Goal: Information Seeking & Learning: Learn about a topic

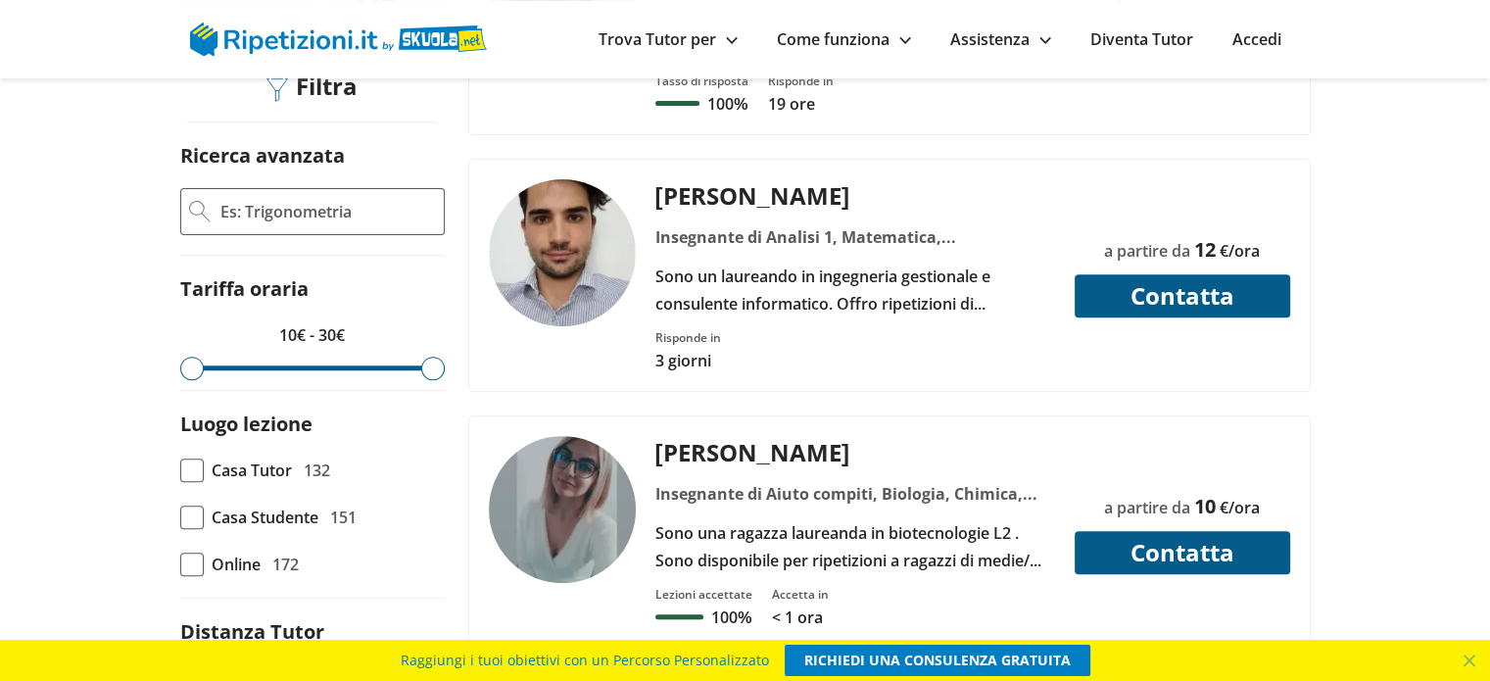
scroll to position [686, 0]
click at [679, 479] on div "Insegnante di Aiuto compiti, Biologia, Chimica, Chimica organica, Scienze della…" at bounding box center [855, 492] width 414 height 27
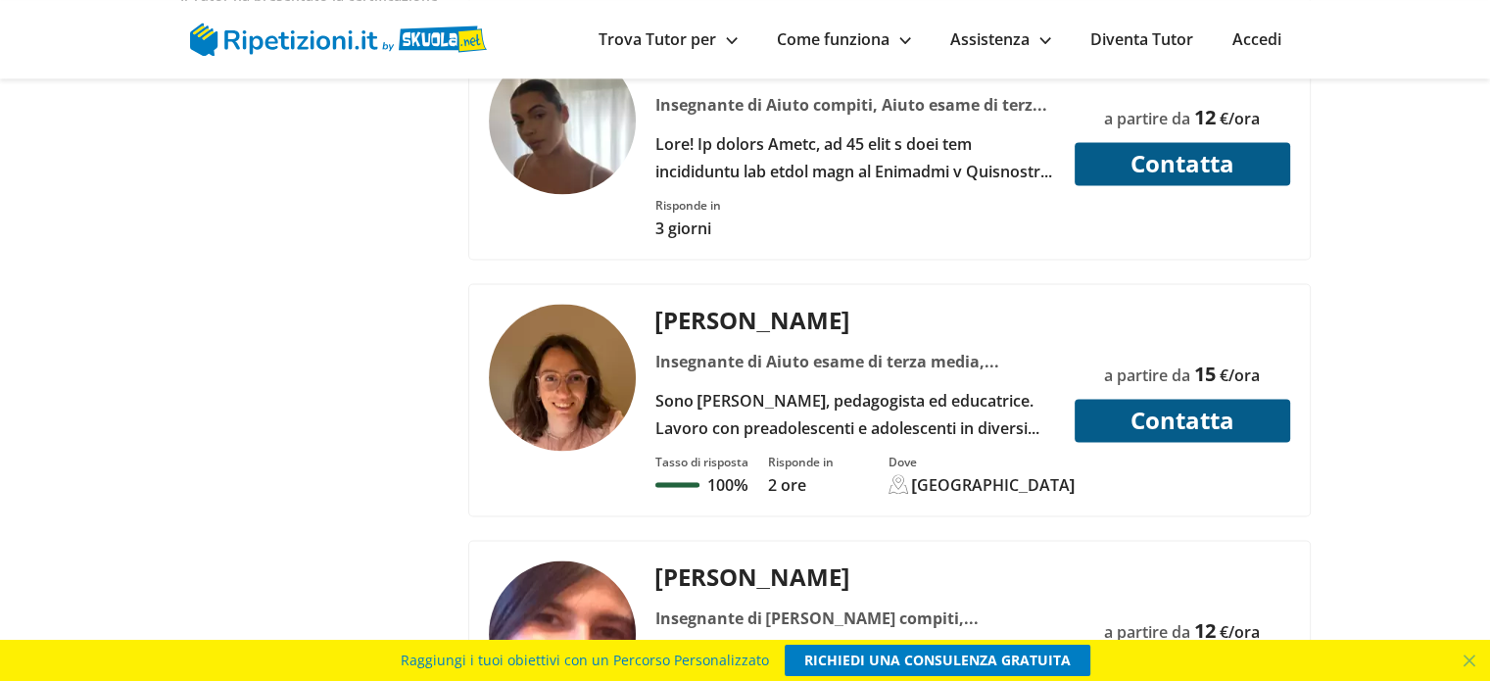
scroll to position [2939, 0]
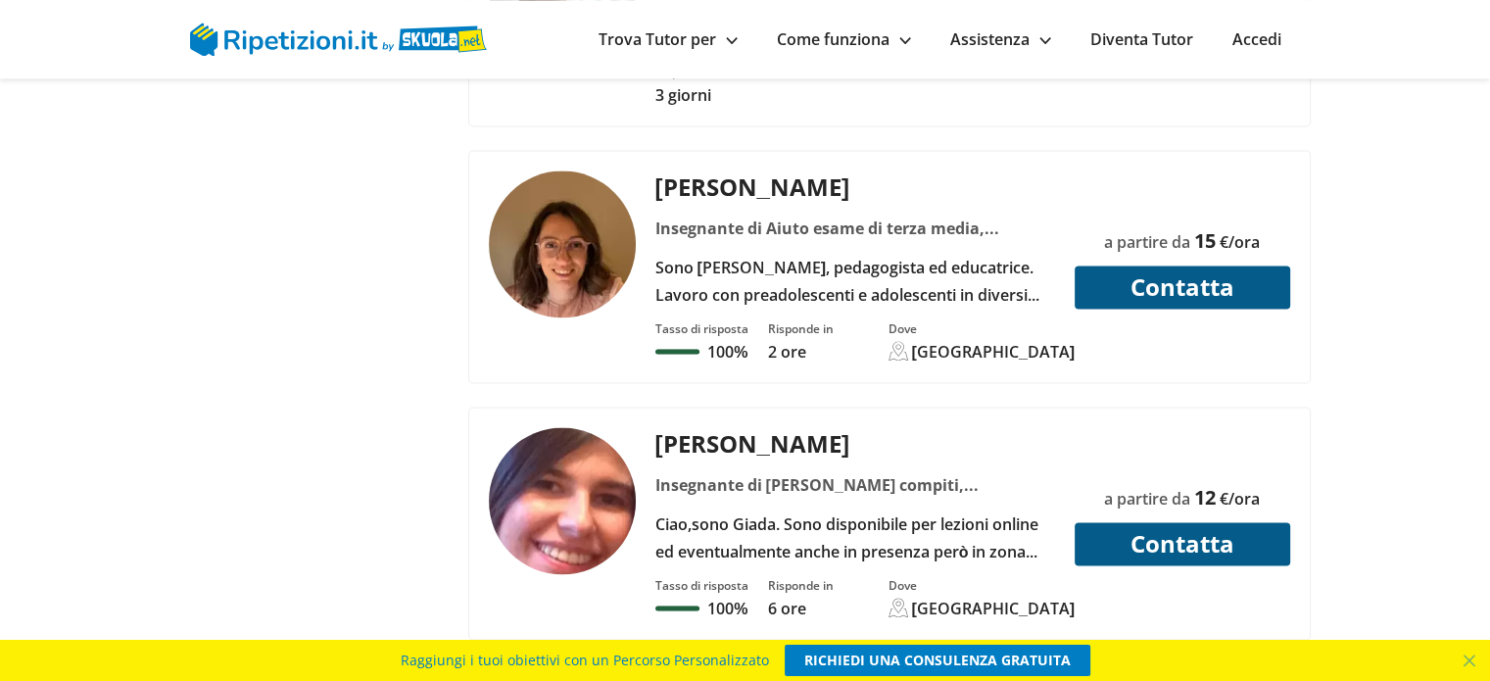
click at [787, 471] on div "Insegnante di Aiuto compiti, Matematica" at bounding box center [855, 484] width 414 height 27
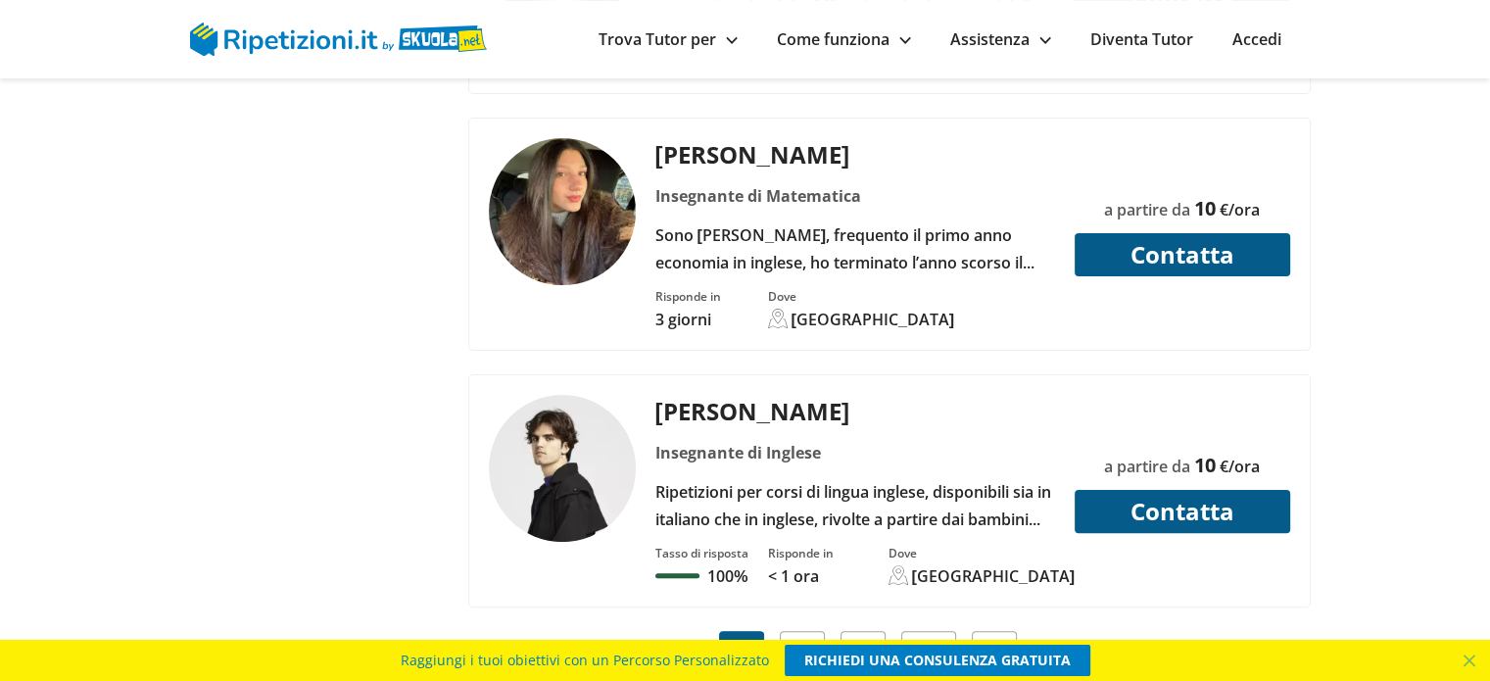
scroll to position [7936, 0]
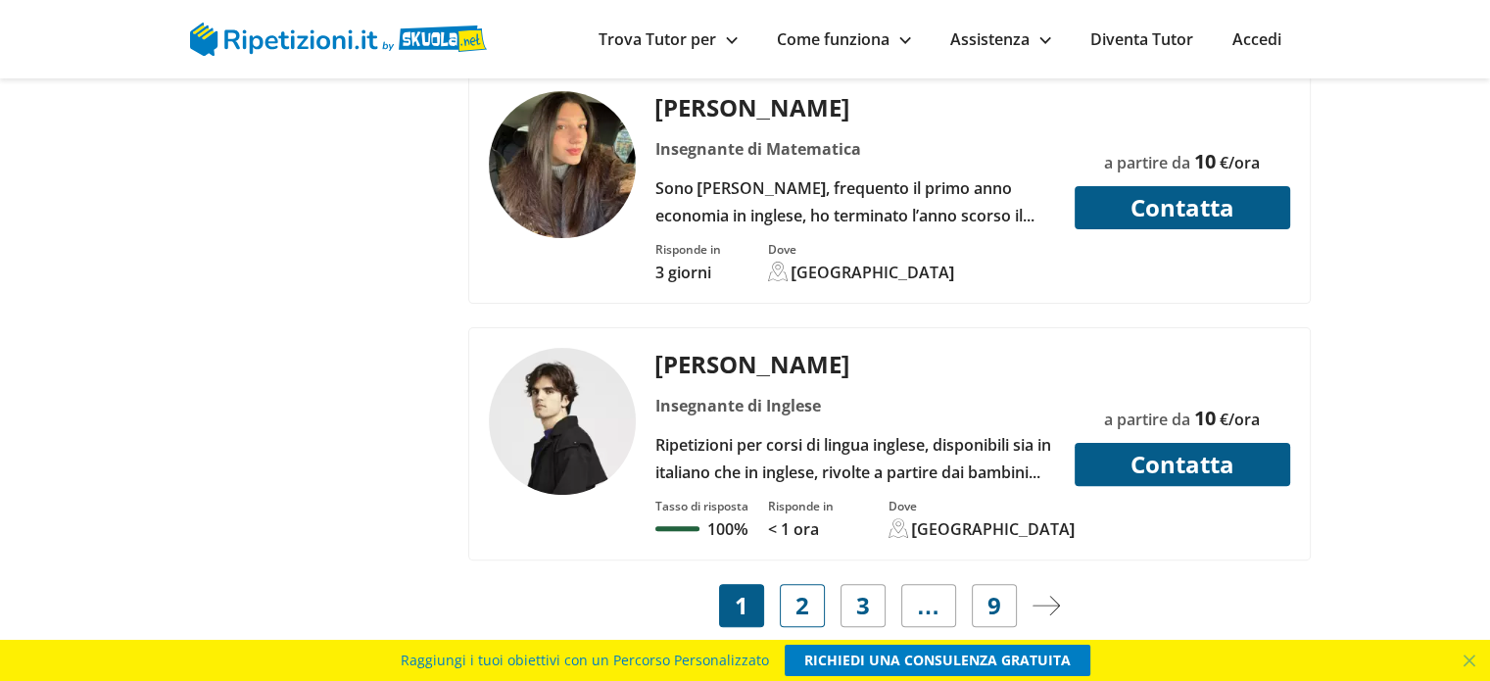
click at [798, 592] on span "2" at bounding box center [803, 605] width 14 height 27
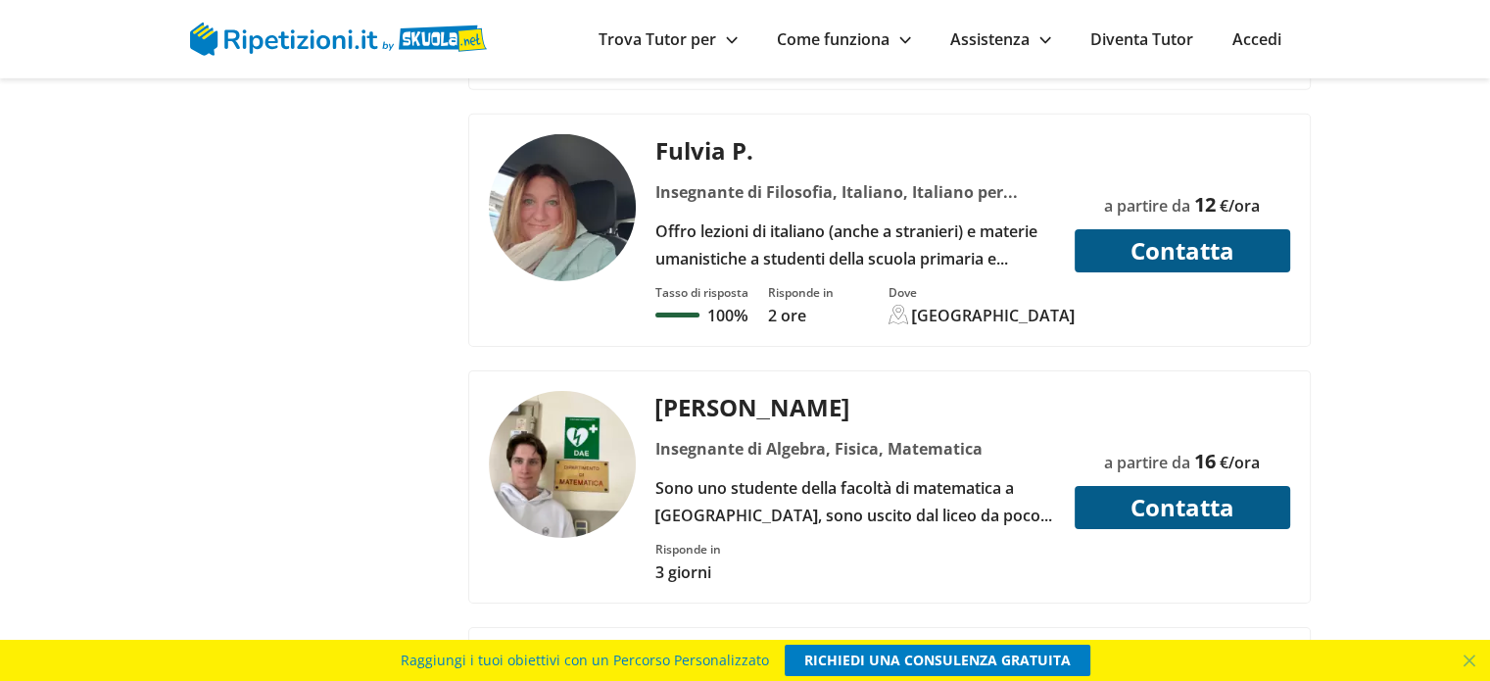
scroll to position [6368, 0]
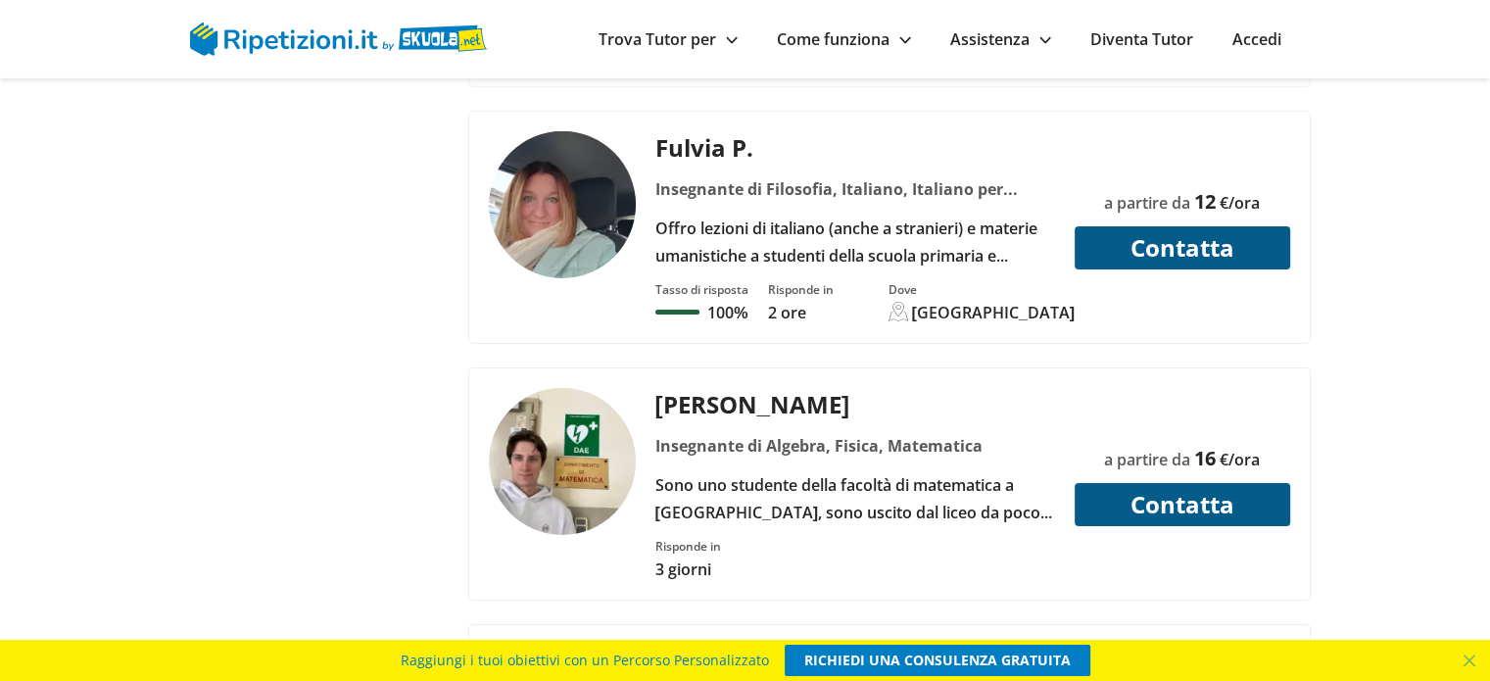
click at [735, 432] on div "Insegnante di Algebra, Fisica, Matematica" at bounding box center [855, 445] width 414 height 27
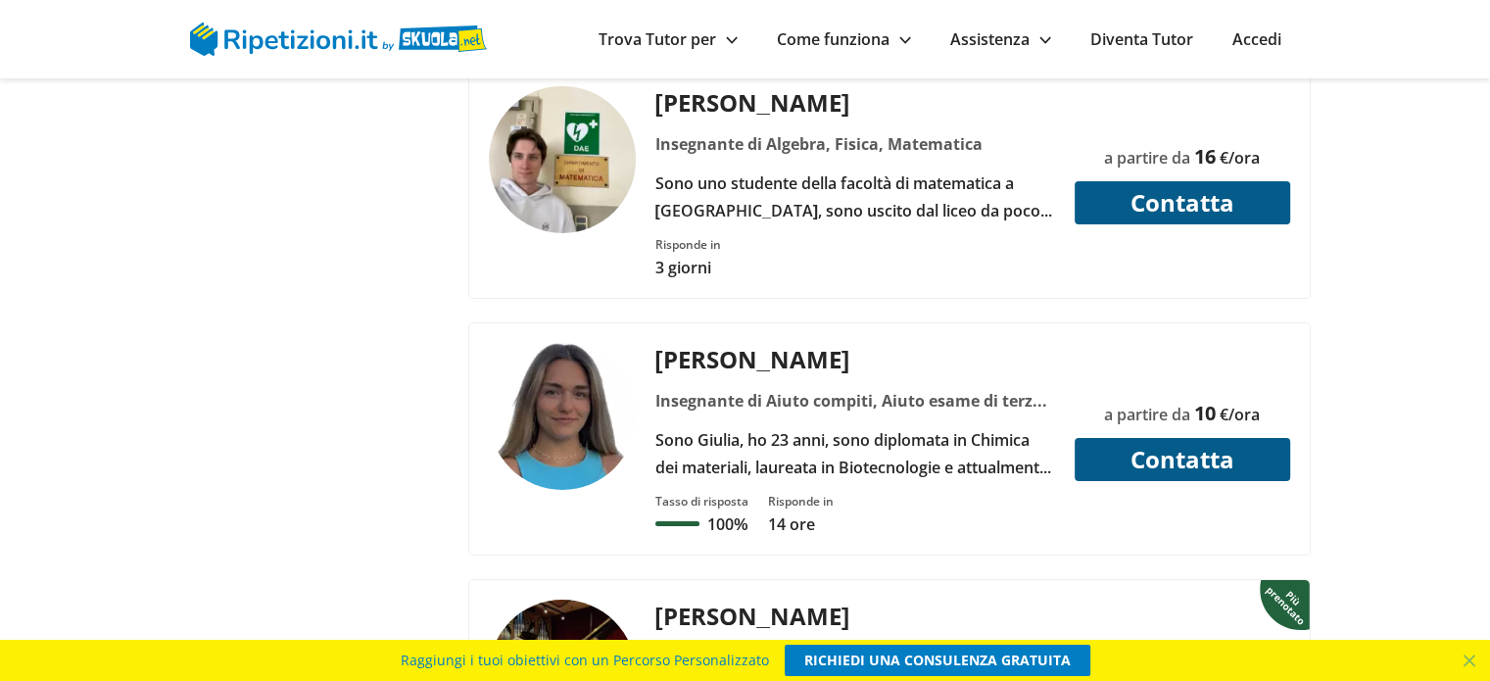
scroll to position [6662, 0]
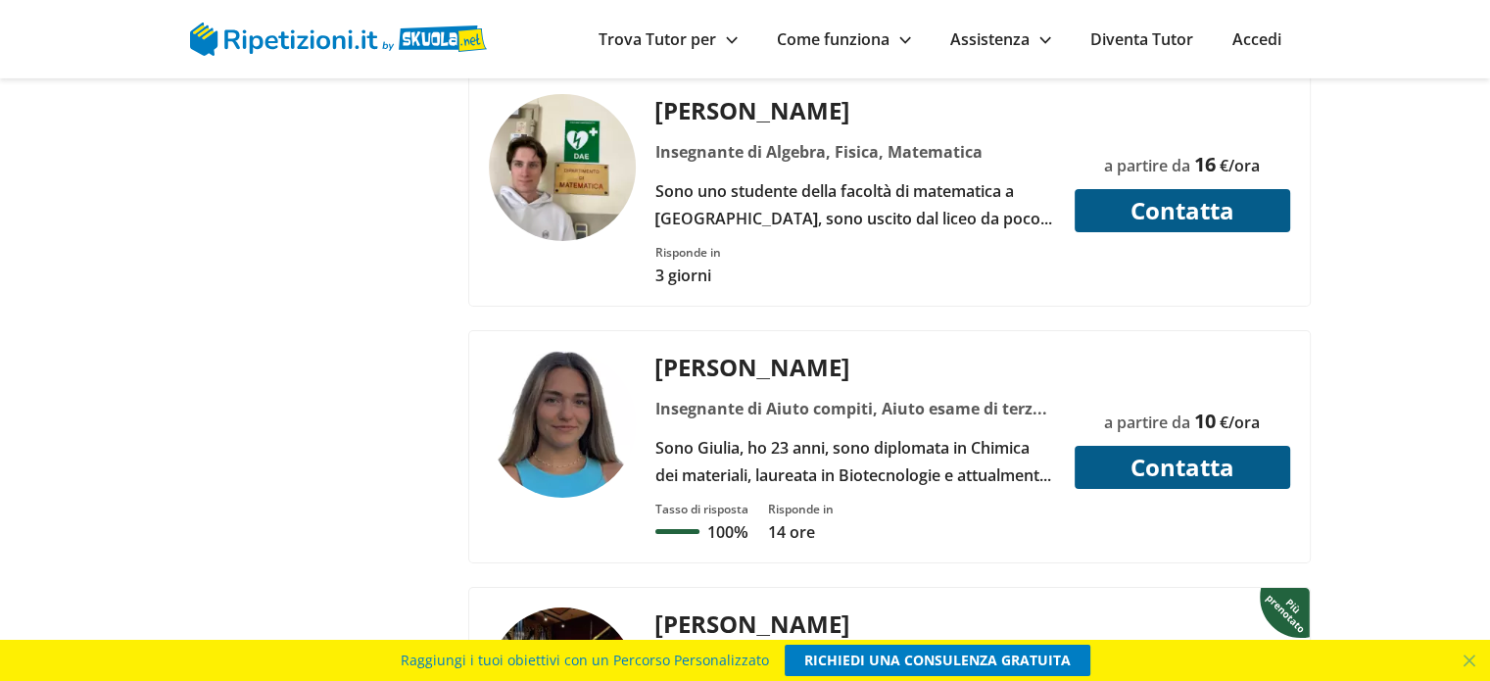
click at [774, 395] on div "Insegnante di Aiuto compiti, Aiuto esame di terza media, Algebra, Alimentazione…" at bounding box center [855, 408] width 414 height 27
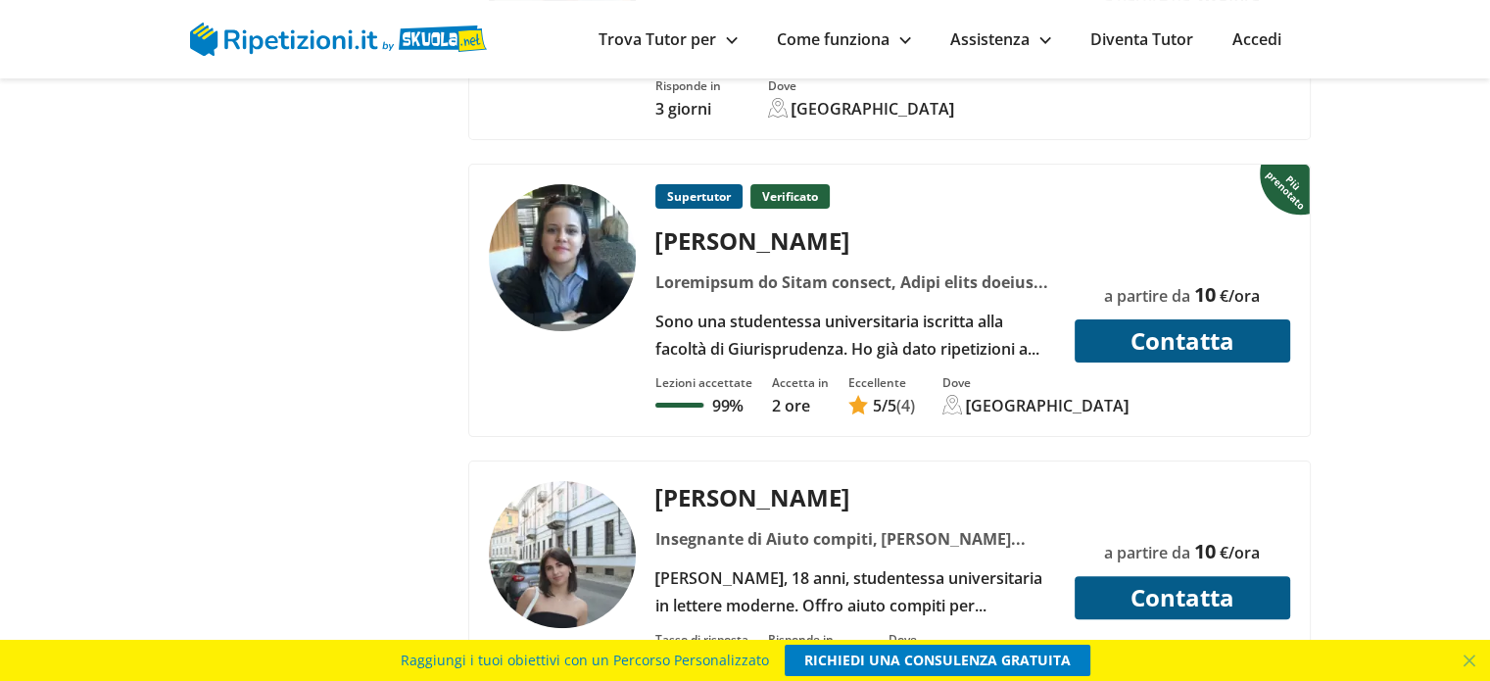
scroll to position [7936, 0]
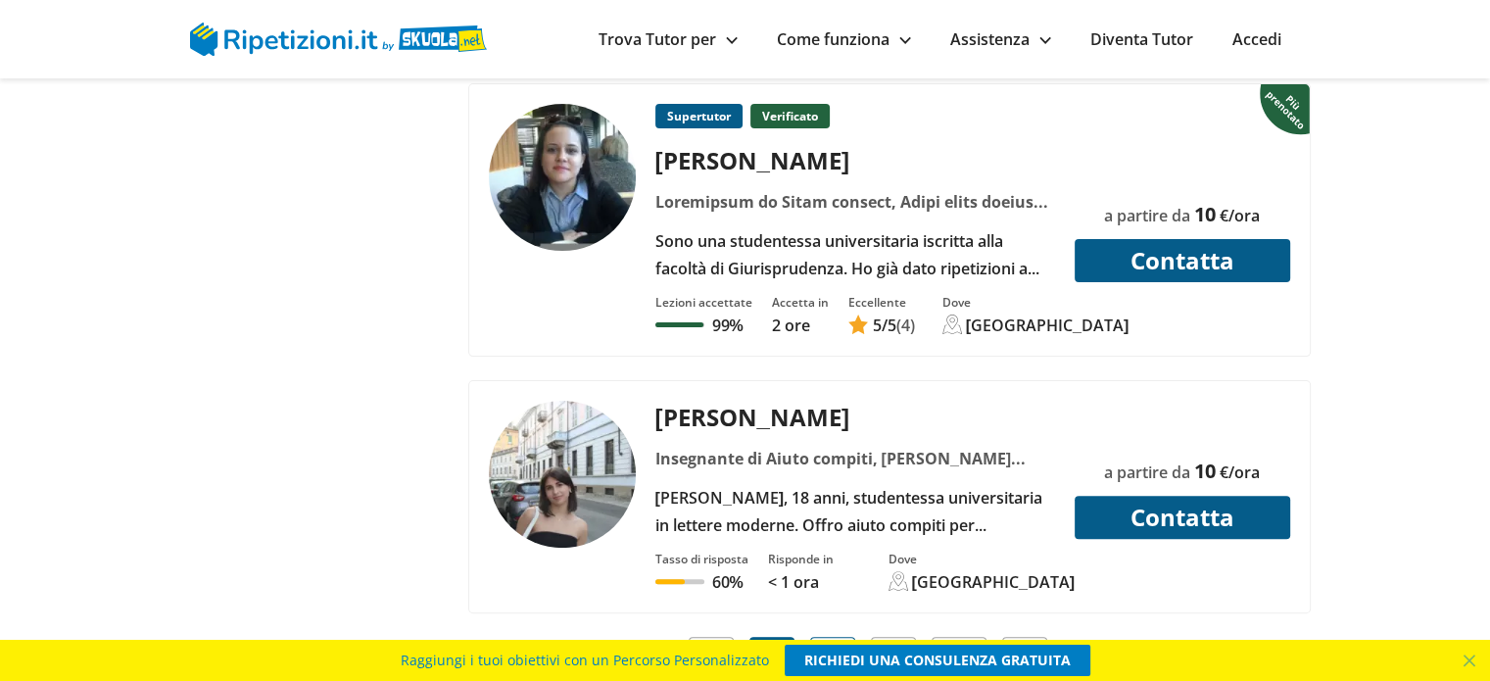
click at [835, 645] on span "3" at bounding box center [833, 658] width 14 height 27
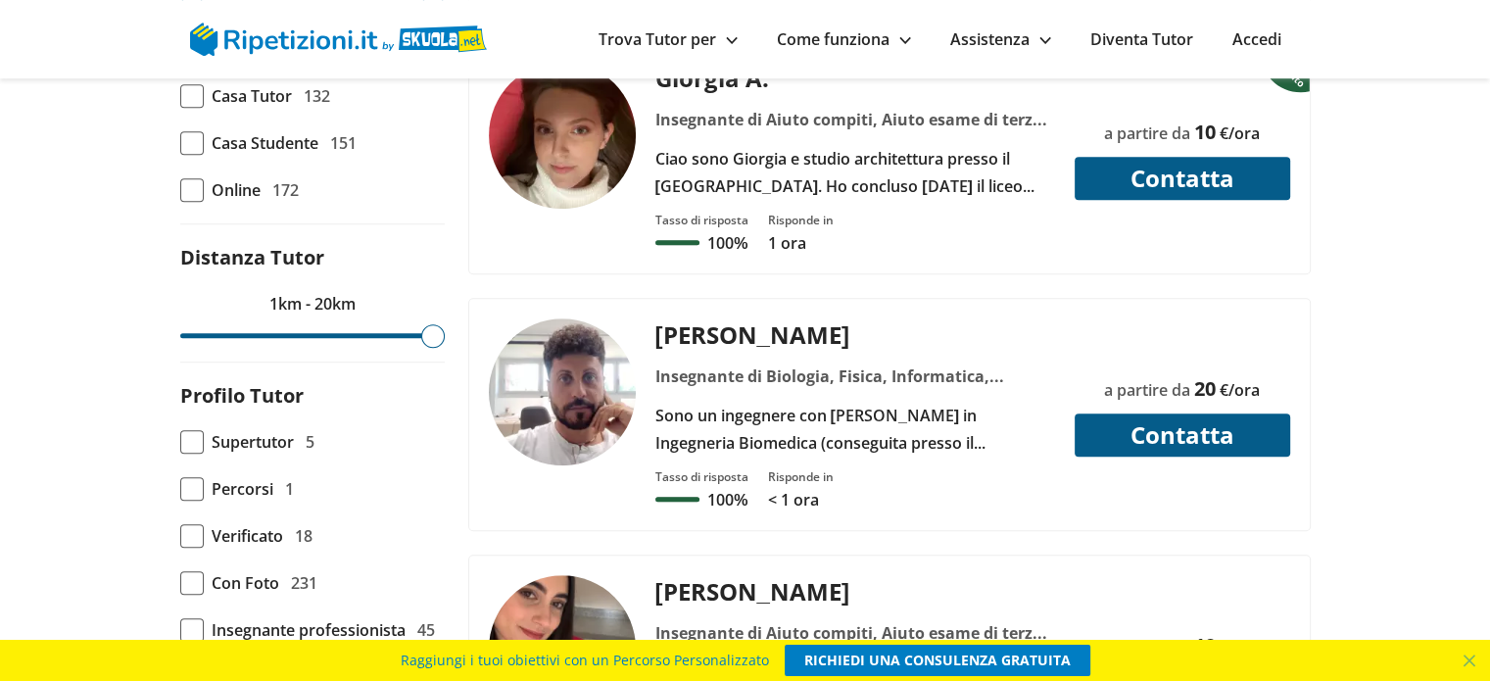
scroll to position [1078, 0]
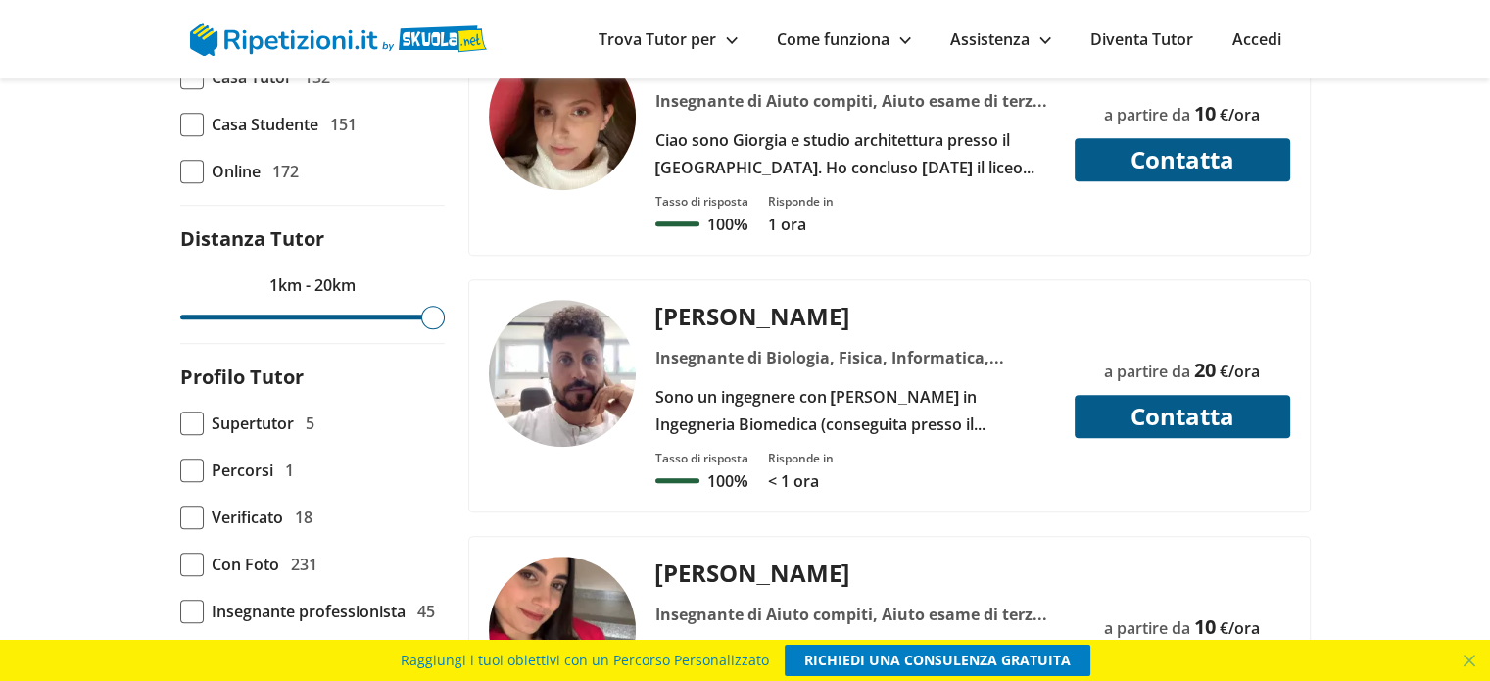
click at [718, 344] on div "Insegnante di Biologia, Fisica, Informatica, Matematica, Scienze, Statistica" at bounding box center [855, 357] width 414 height 27
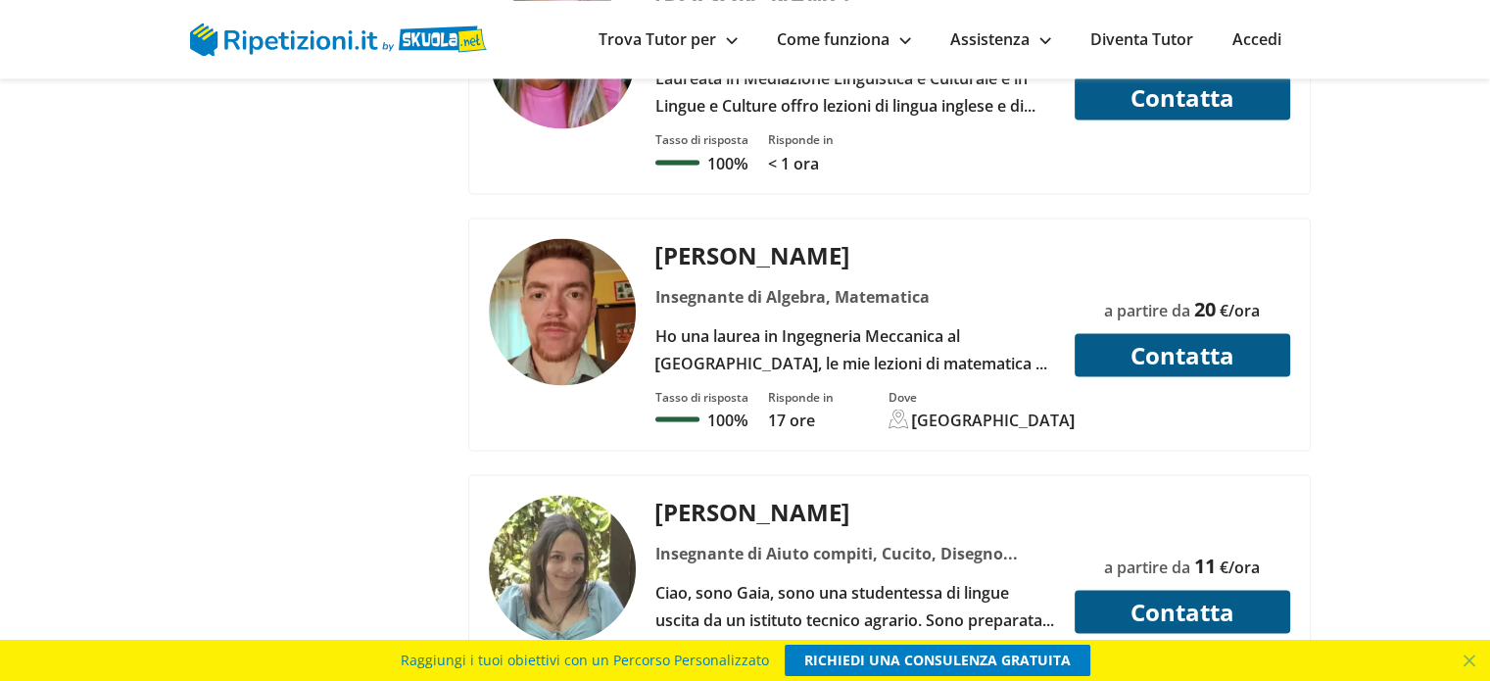
scroll to position [3558, 0]
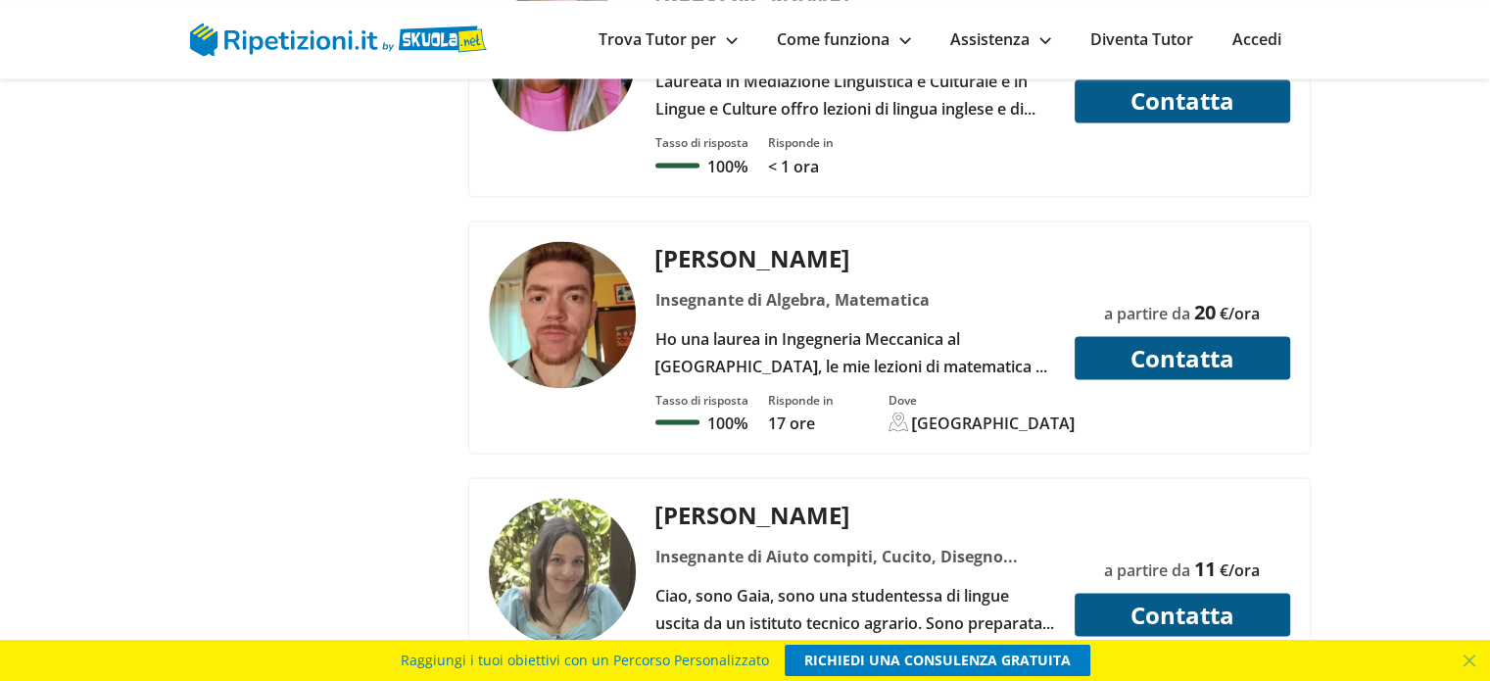
click at [715, 285] on div "Insegnante di Algebra, Matematica" at bounding box center [855, 298] width 414 height 27
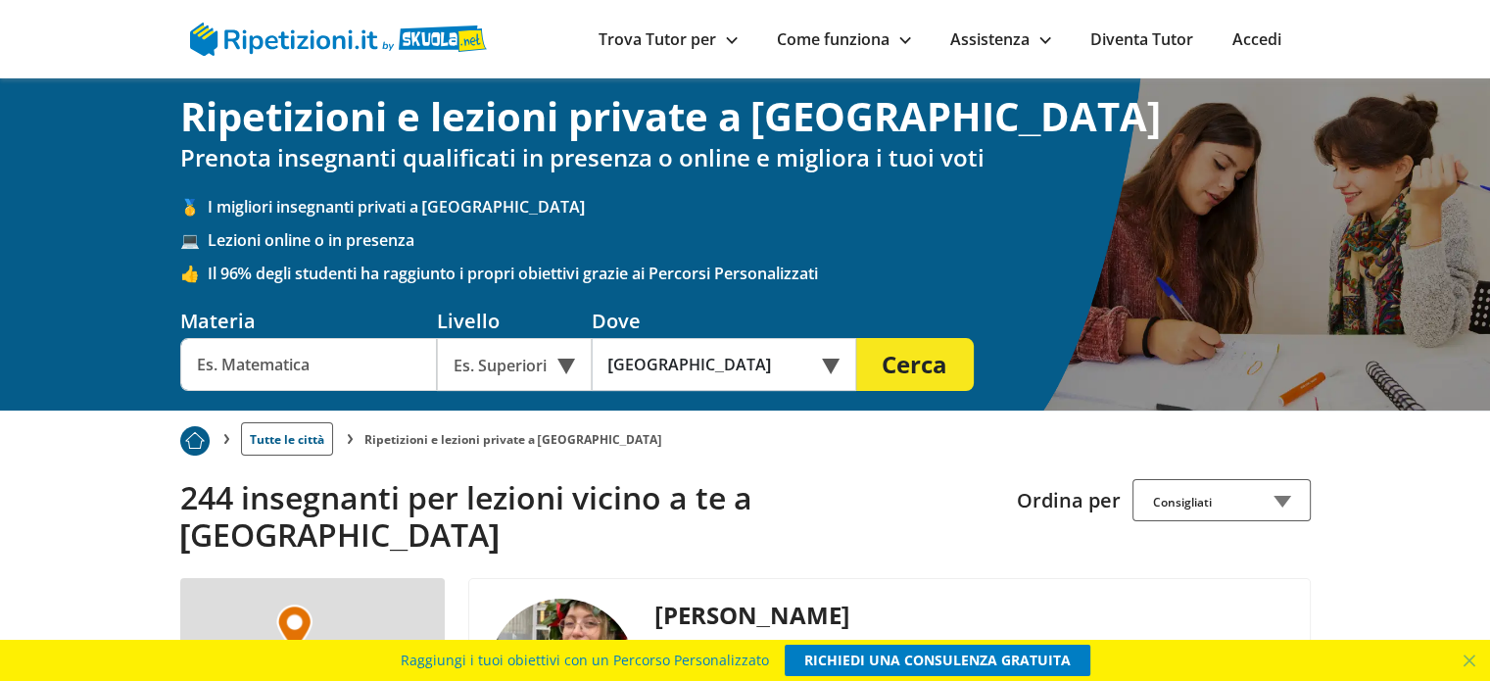
scroll to position [0, 0]
